Goal: Navigation & Orientation: Find specific page/section

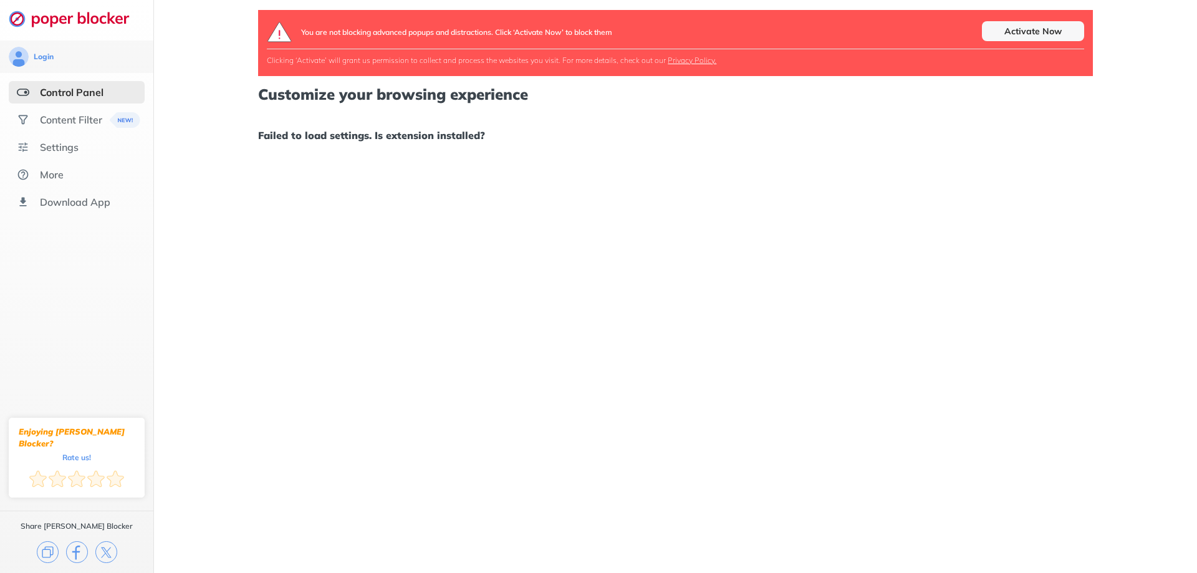
click at [519, 166] on div "You are not blocking advanced popups and distractions. Click ‘Activate Now’ to …" at bounding box center [675, 286] width 1043 height 573
drag, startPoint x: 185, startPoint y: 204, endPoint x: 229, endPoint y: 180, distance: 50.5
click at [185, 204] on div "You are not blocking advanced popups and distractions. Click ‘Activate Now’ to …" at bounding box center [675, 286] width 1043 height 573
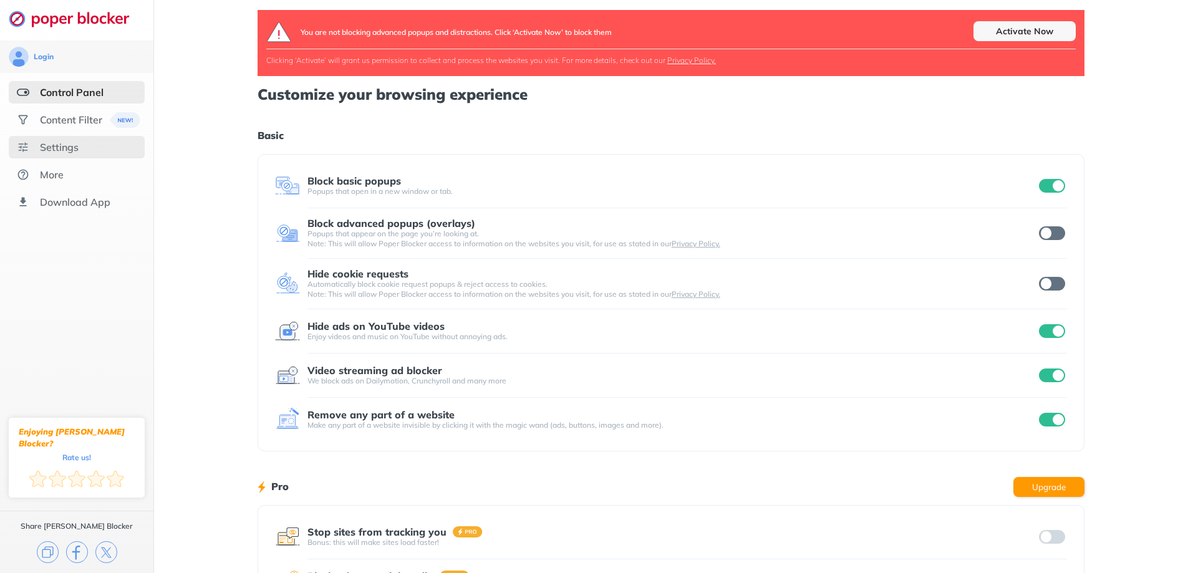
click at [69, 155] on div "Settings" at bounding box center [77, 147] width 136 height 22
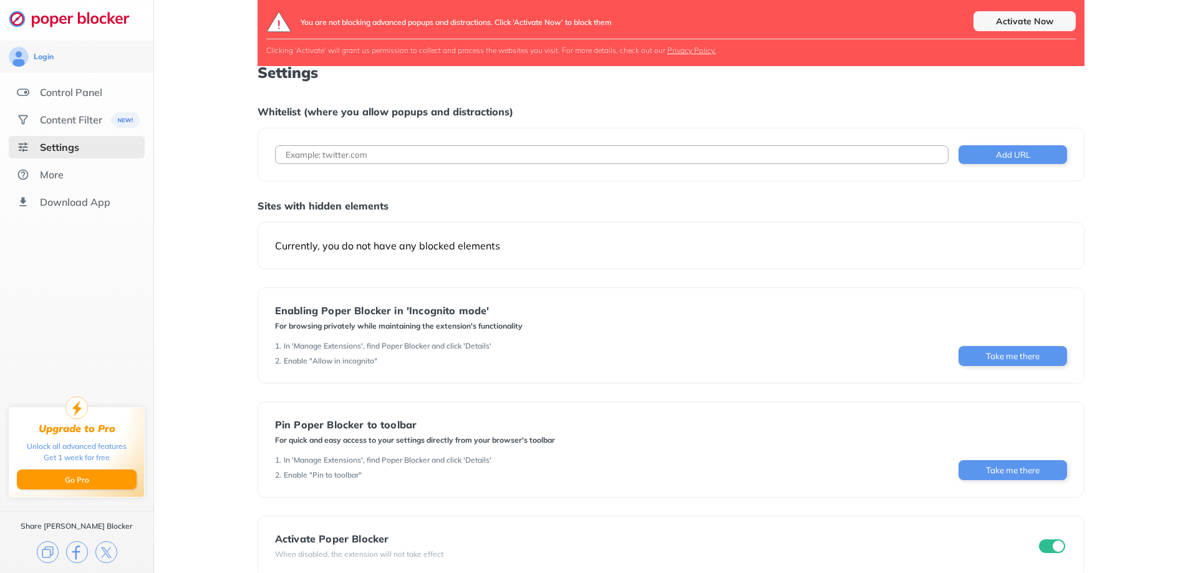
scroll to position [44, 0]
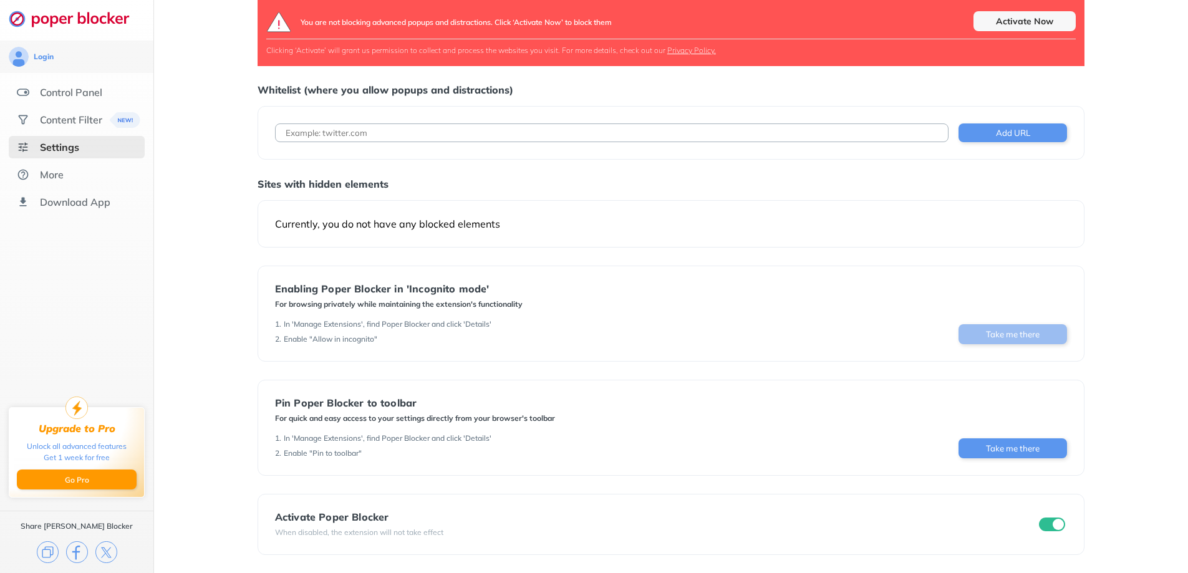
click at [989, 338] on button "Take me there" at bounding box center [1012, 334] width 108 height 20
click at [236, 143] on div "You are not blocking advanced popups and distractions. Click ‘Activate Now’ to …" at bounding box center [671, 264] width 1034 height 617
